Goal: Information Seeking & Learning: Learn about a topic

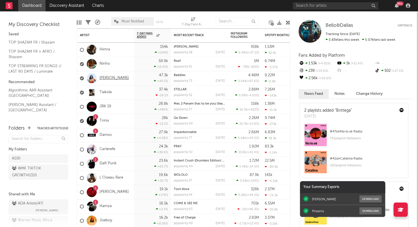
click at [119, 78] on link "[PERSON_NAME]" at bounding box center [114, 78] width 29 height 5
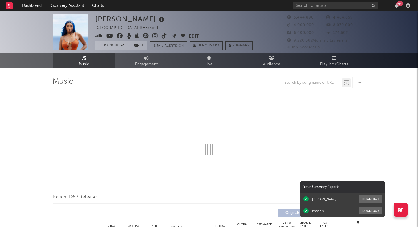
select select "6m"
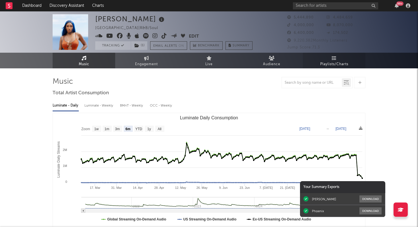
click at [334, 60] on link "Playlists/Charts" at bounding box center [334, 61] width 63 height 16
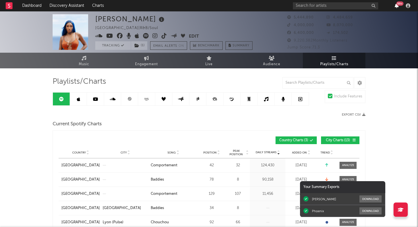
click at [397, 7] on icon "button" at bounding box center [397, 5] width 4 height 5
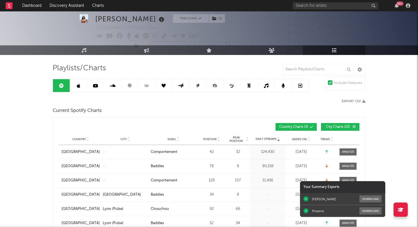
scroll to position [8, 0]
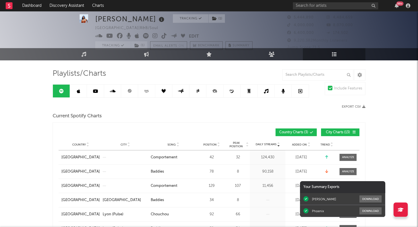
click at [130, 89] on icon at bounding box center [130, 91] width 4 height 4
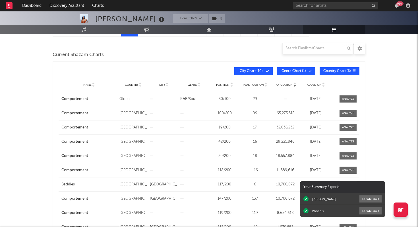
scroll to position [72, 0]
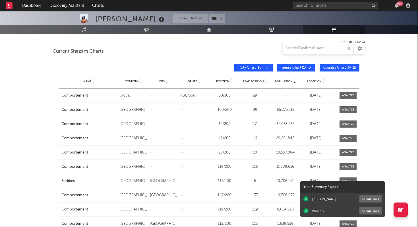
click at [319, 81] on span "Added On" at bounding box center [314, 81] width 15 height 3
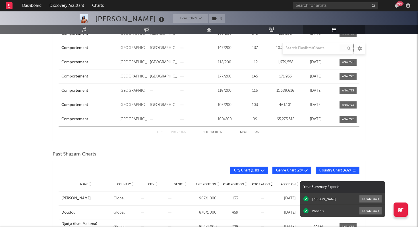
scroll to position [0, 0]
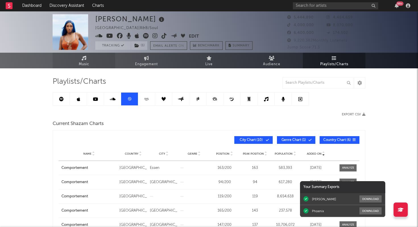
click at [85, 59] on icon at bounding box center [84, 58] width 5 height 5
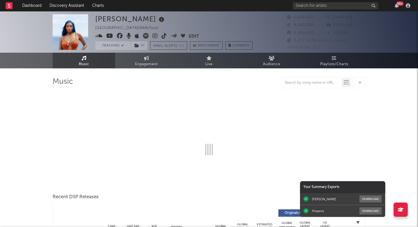
select select "6m"
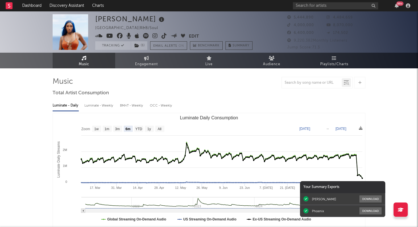
click at [81, 63] on span "Music" at bounding box center [84, 64] width 11 height 7
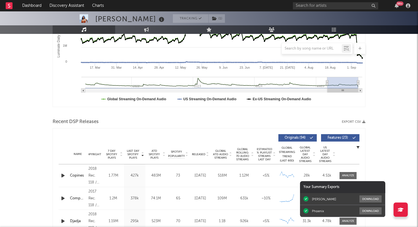
scroll to position [125, 0]
